Goal: Transaction & Acquisition: Purchase product/service

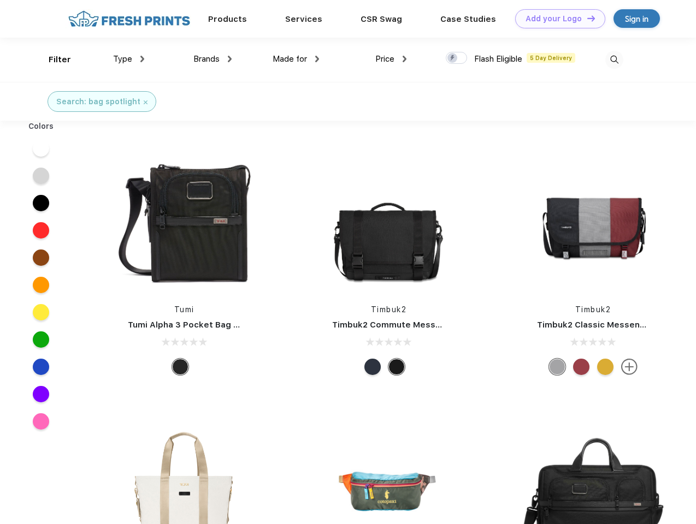
click at [556, 19] on link "Add your Logo Design Tool" at bounding box center [560, 18] width 90 height 19
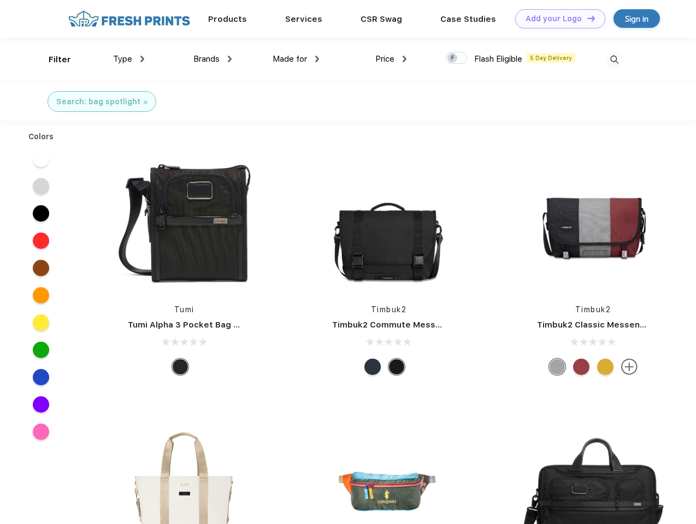
click at [0, 0] on div "Design Tool" at bounding box center [0, 0] width 0 height 0
click at [586, 18] on link "Add your Logo Design Tool" at bounding box center [560, 18] width 90 height 19
click at [52, 60] on div "Filter" at bounding box center [60, 60] width 22 height 13
click at [129, 59] on span "Type" at bounding box center [122, 59] width 19 height 10
click at [212, 59] on span "Brands" at bounding box center [206, 59] width 26 height 10
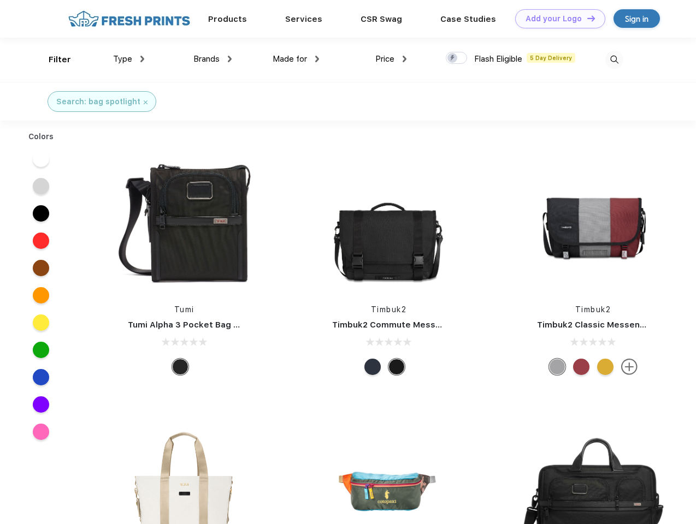
click at [296, 59] on span "Made for" at bounding box center [290, 59] width 34 height 10
click at [391, 59] on span "Price" at bounding box center [384, 59] width 19 height 10
click at [457, 58] on div at bounding box center [456, 58] width 21 height 12
click at [453, 58] on input "checkbox" at bounding box center [449, 54] width 7 height 7
click at [614, 60] on img at bounding box center [614, 60] width 18 height 18
